Goal: Task Accomplishment & Management: Manage account settings

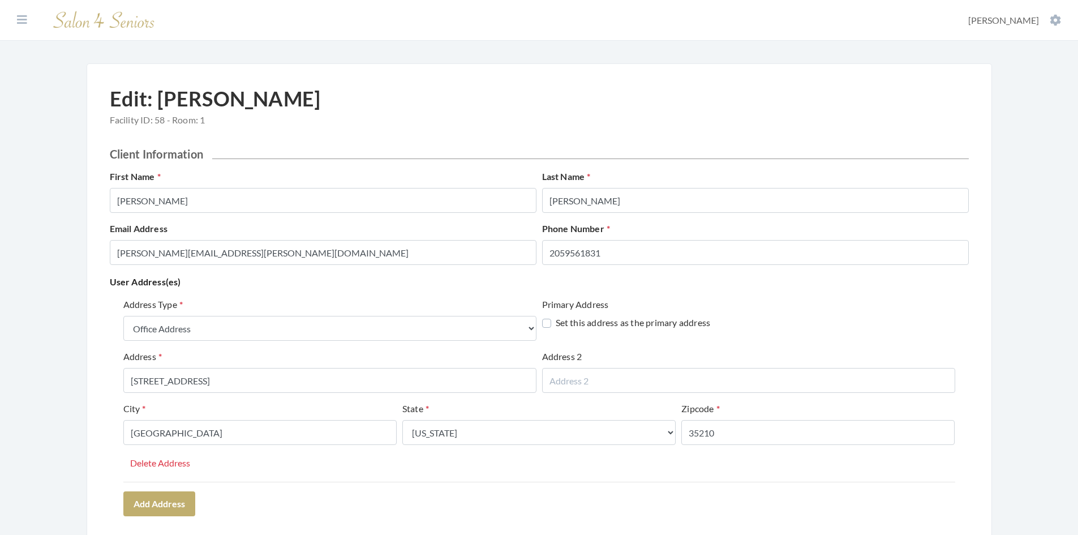
select select "office"
select select "al"
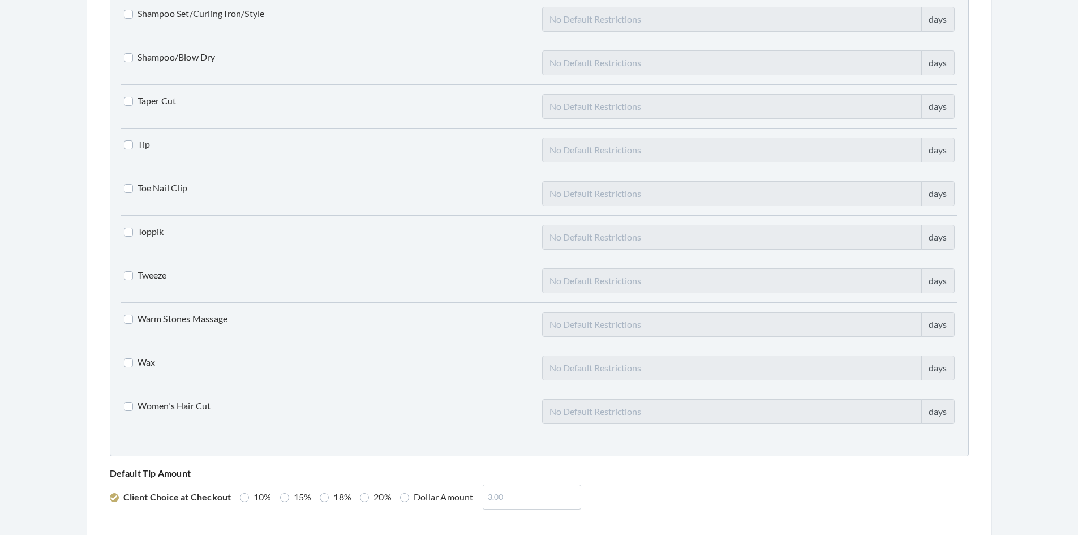
scroll to position [2788, 0]
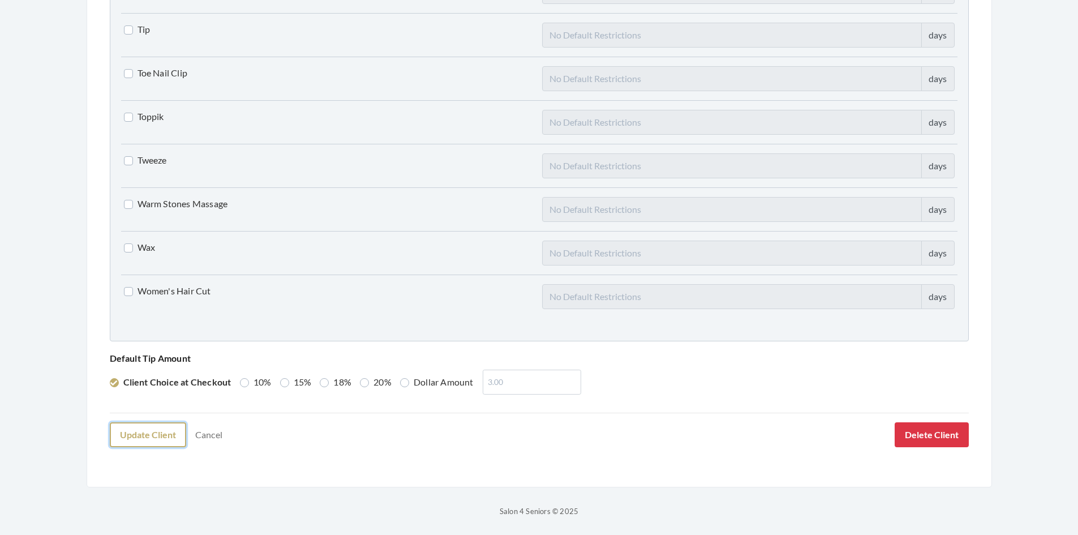
click at [160, 431] on button "Update Client" at bounding box center [148, 434] width 76 height 25
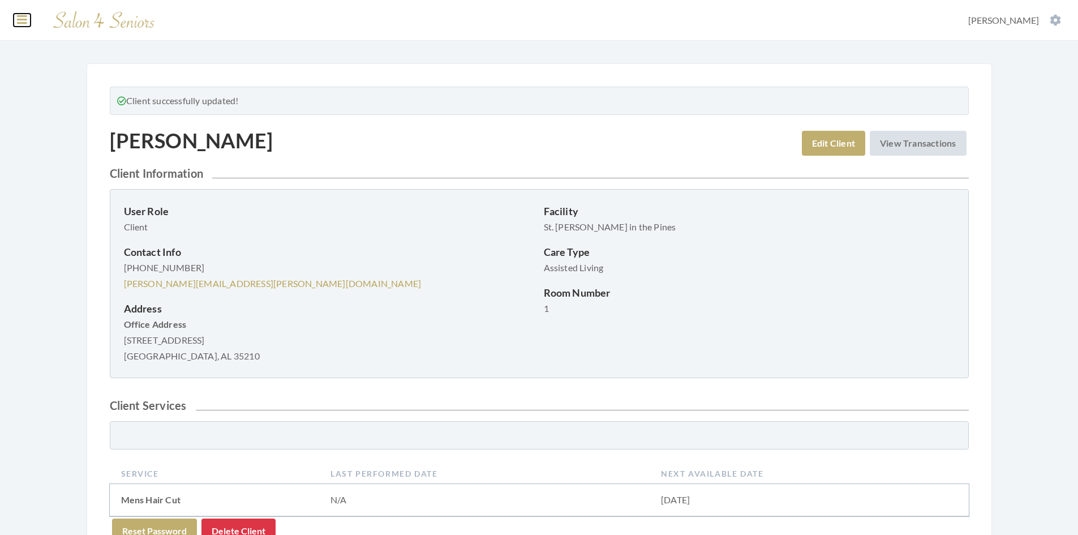
click at [23, 21] on icon at bounding box center [22, 19] width 10 height 11
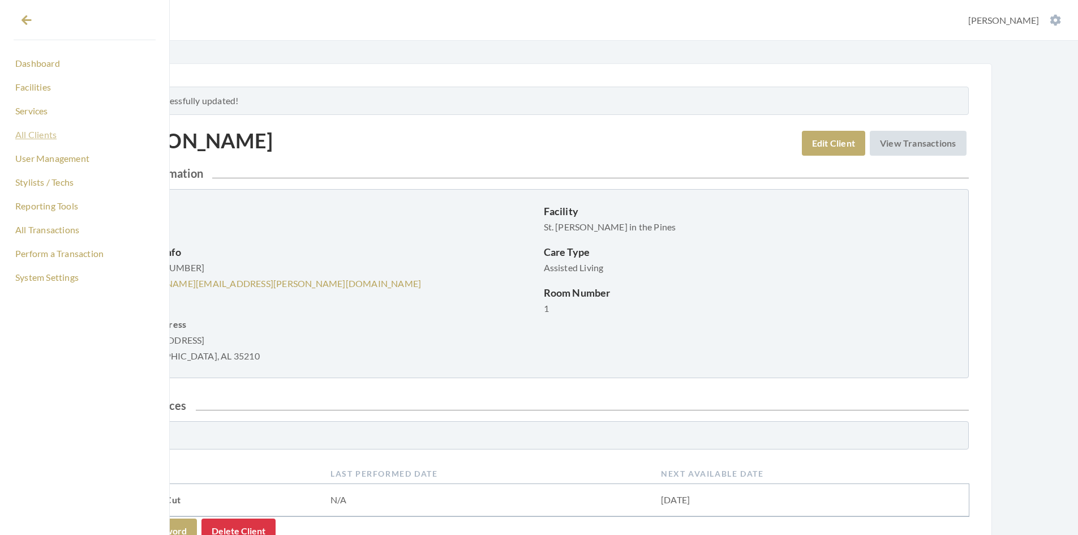
click at [50, 135] on link "All Clients" at bounding box center [85, 134] width 142 height 19
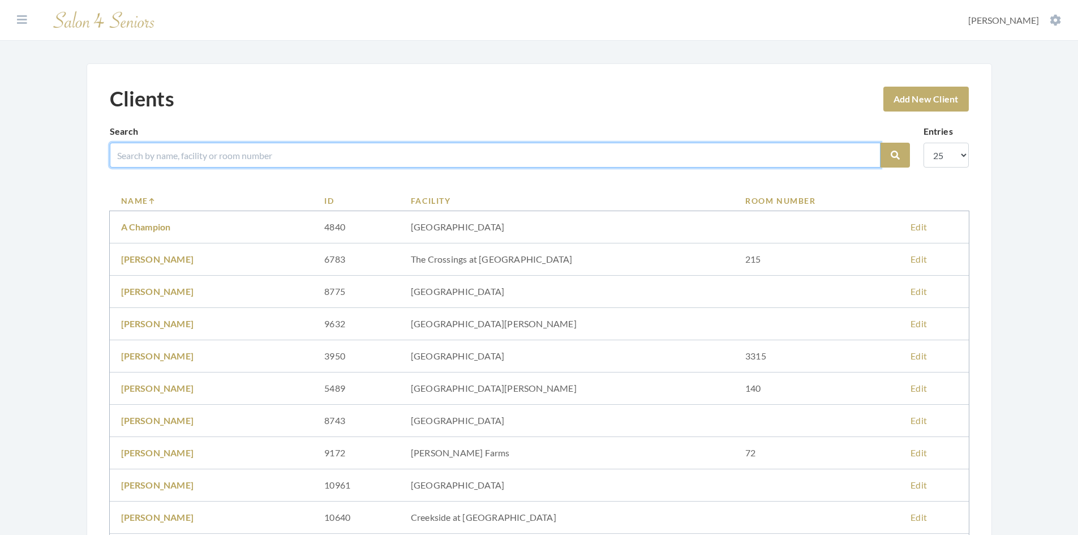
click at [262, 156] on input "search" at bounding box center [495, 155] width 771 height 25
type input "HARPER"
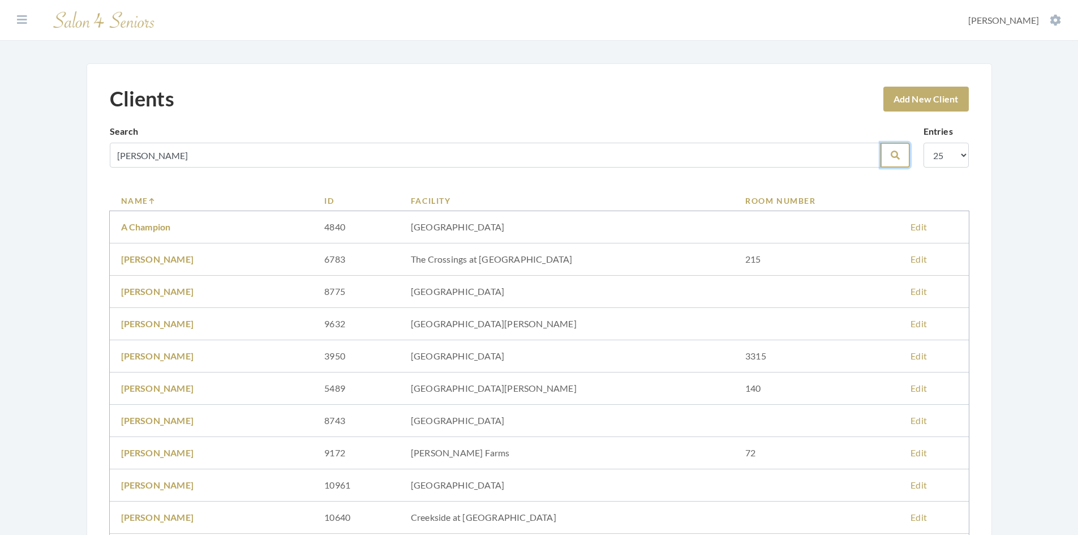
click at [906, 156] on button "Search" at bounding box center [895, 155] width 29 height 25
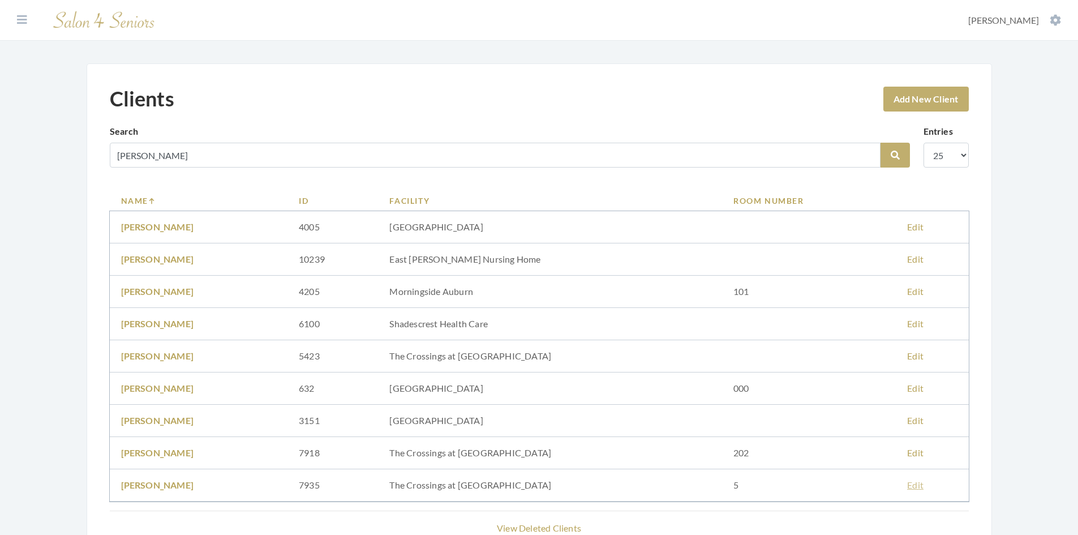
click at [917, 487] on link "Edit" at bounding box center [915, 484] width 16 height 11
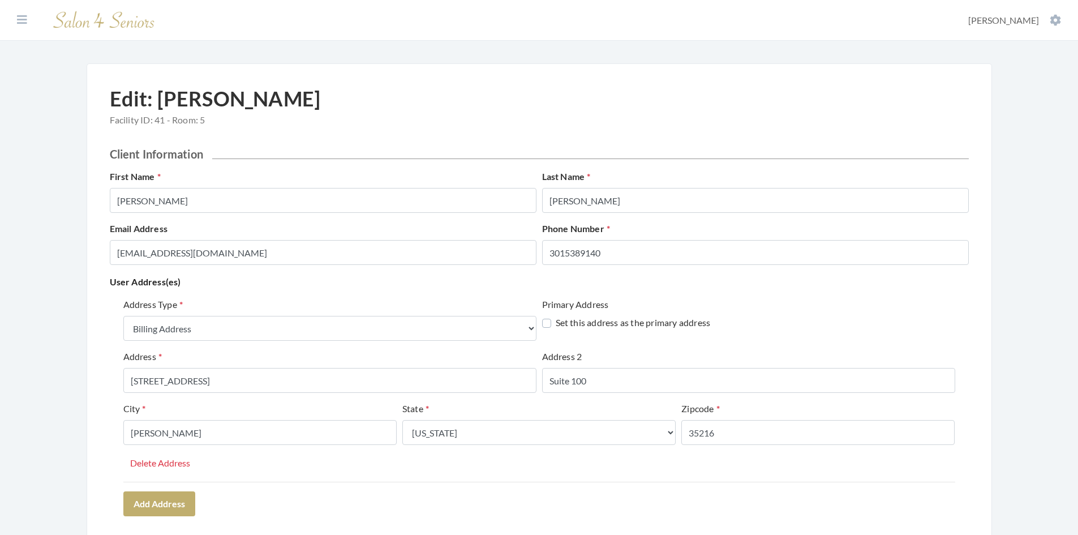
select select "billing"
select select "al"
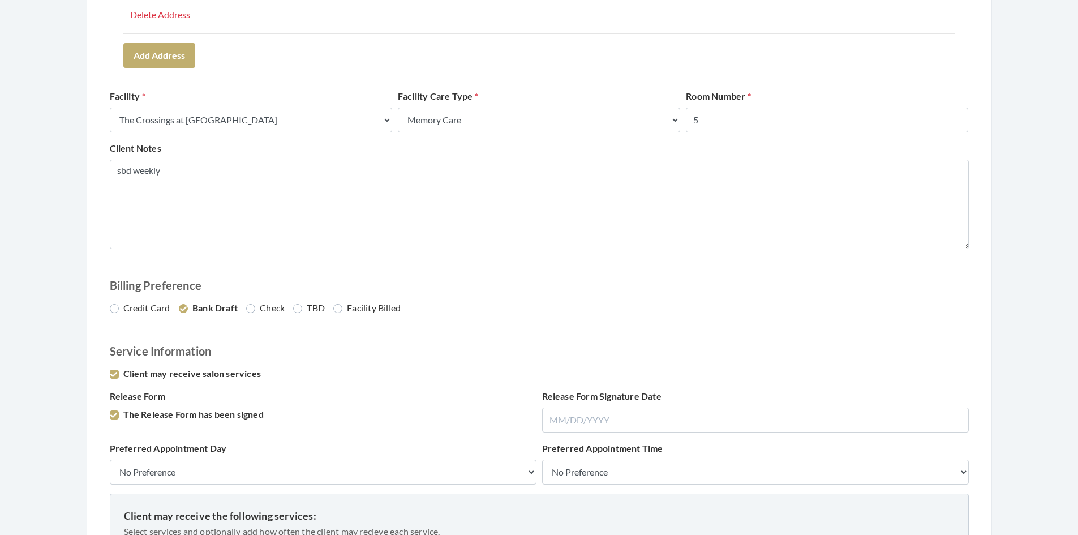
scroll to position [453, 0]
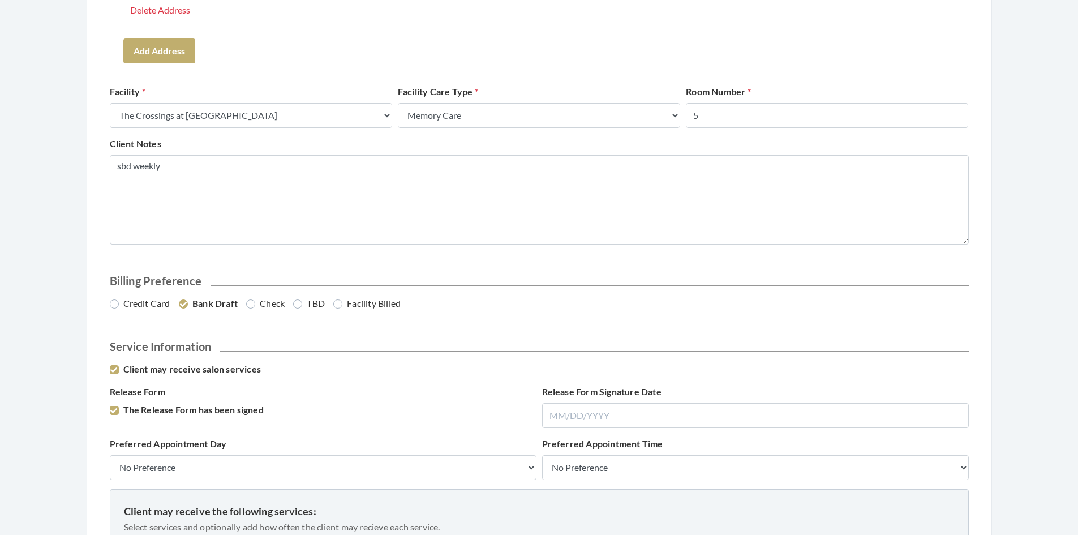
click at [112, 308] on label "Credit Card" at bounding box center [140, 304] width 61 height 14
radio input "true"
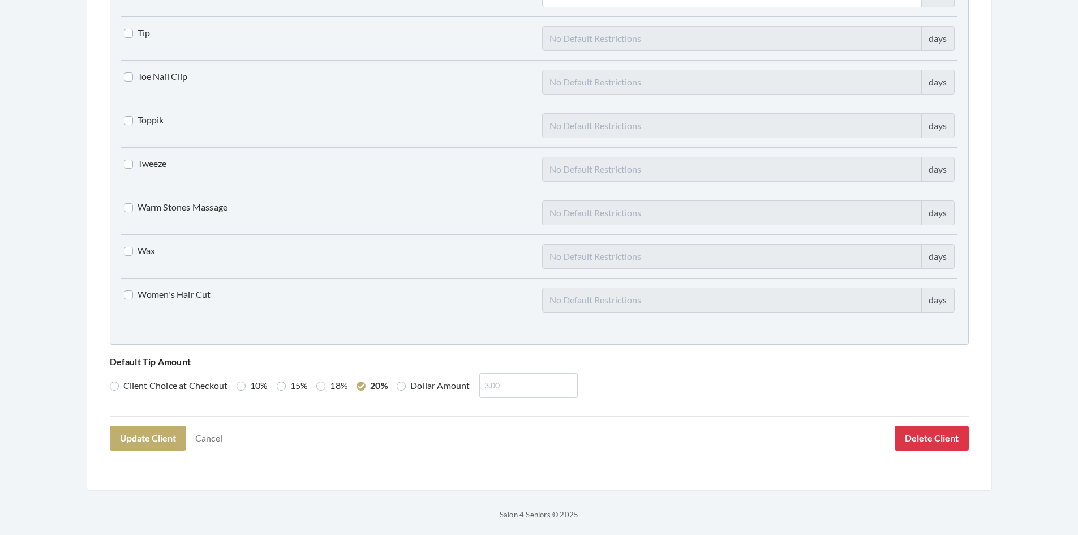
scroll to position [2788, 0]
click at [147, 439] on button "Update Client" at bounding box center [148, 434] width 76 height 25
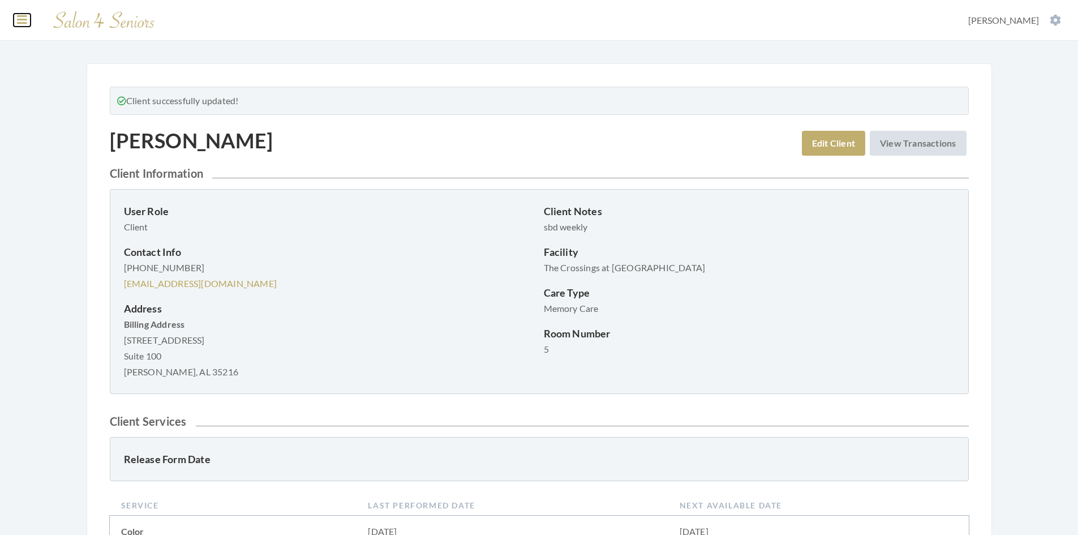
click at [24, 25] on icon at bounding box center [22, 19] width 10 height 11
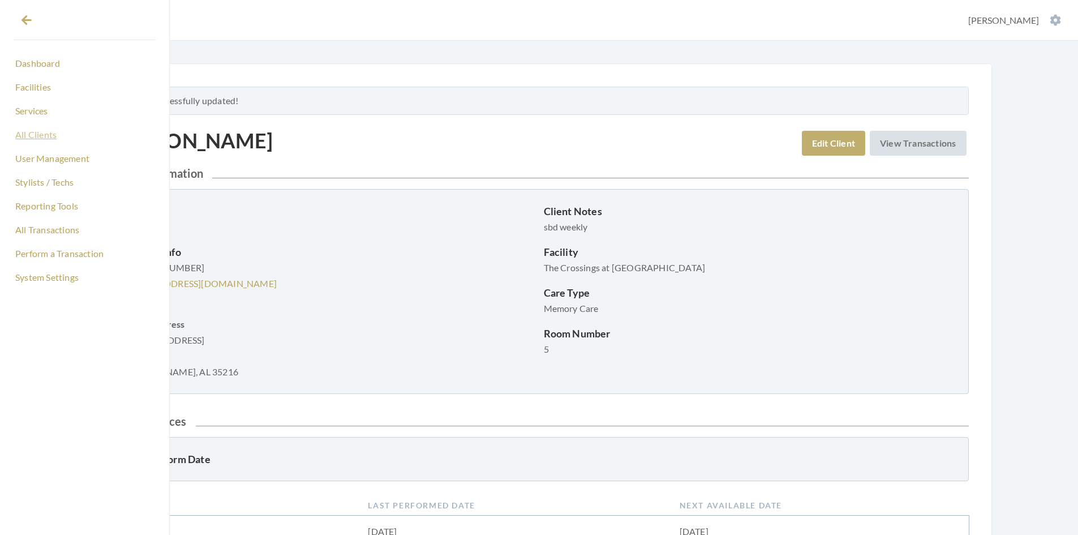
click at [41, 138] on link "All Clients" at bounding box center [85, 134] width 142 height 19
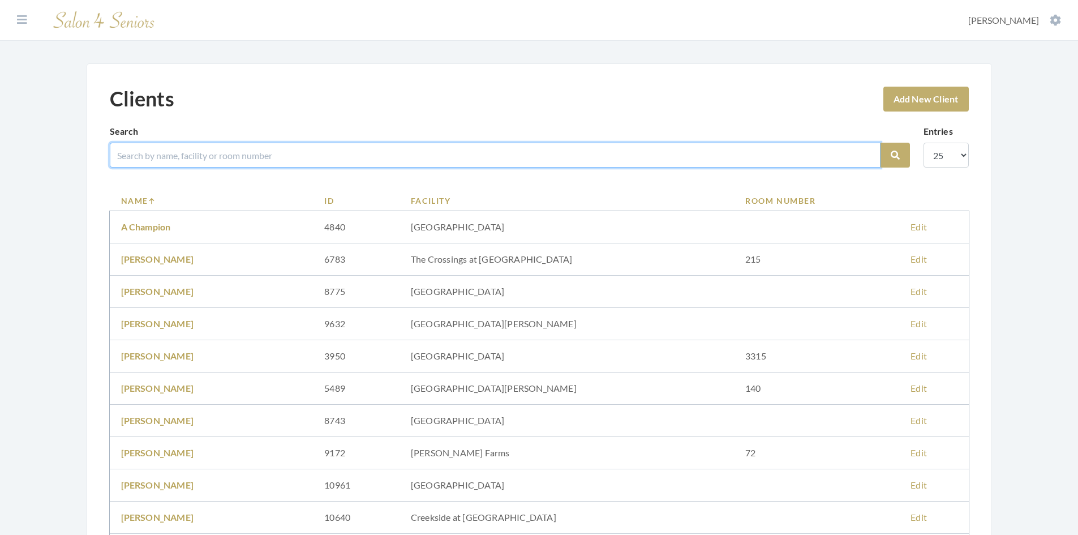
click at [192, 158] on input "search" at bounding box center [495, 155] width 771 height 25
type input "[PERSON_NAME]"
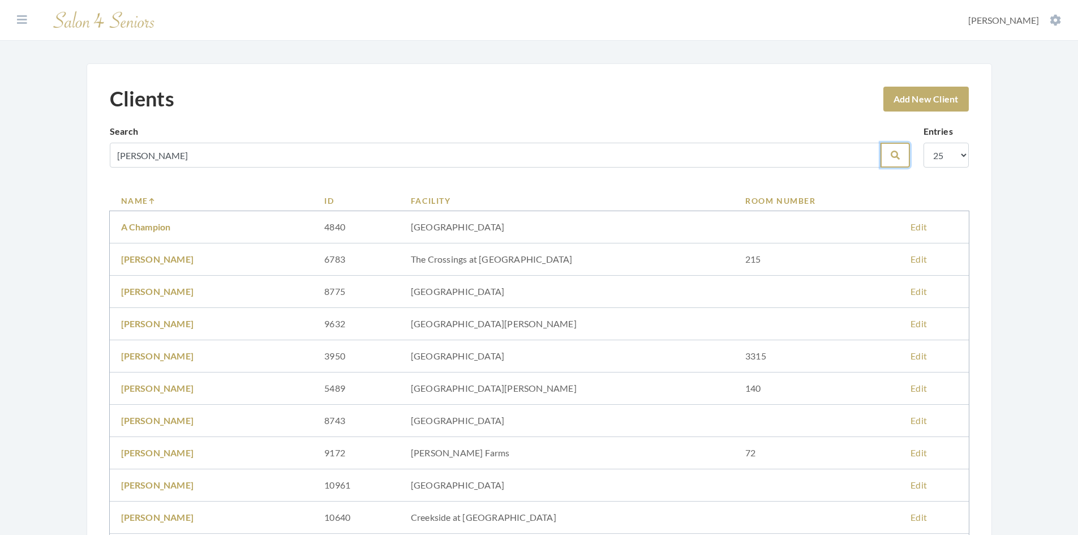
click at [891, 158] on icon "submit" at bounding box center [895, 155] width 9 height 9
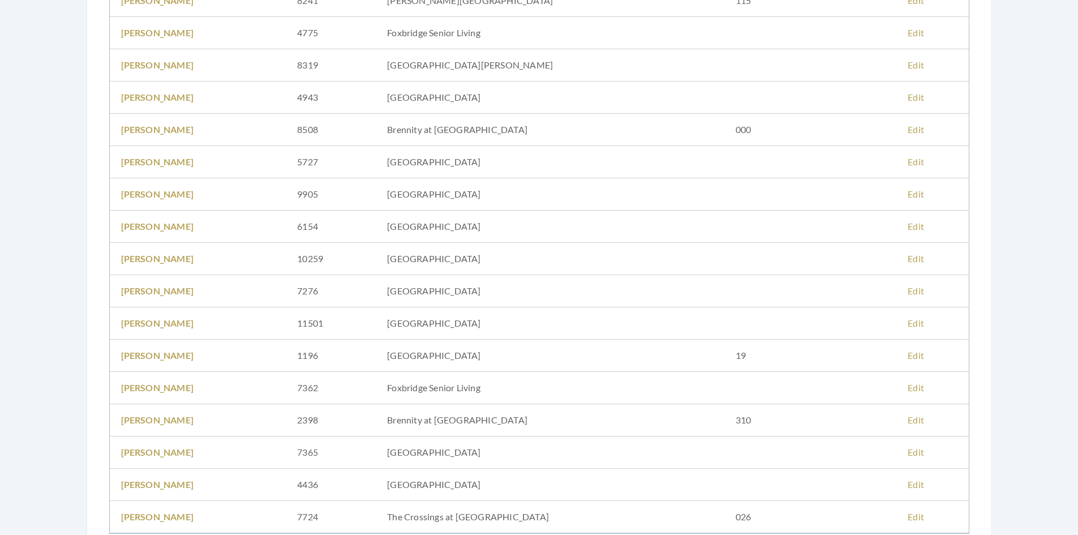
scroll to position [283, 0]
